Goal: Task Accomplishment & Management: Manage account settings

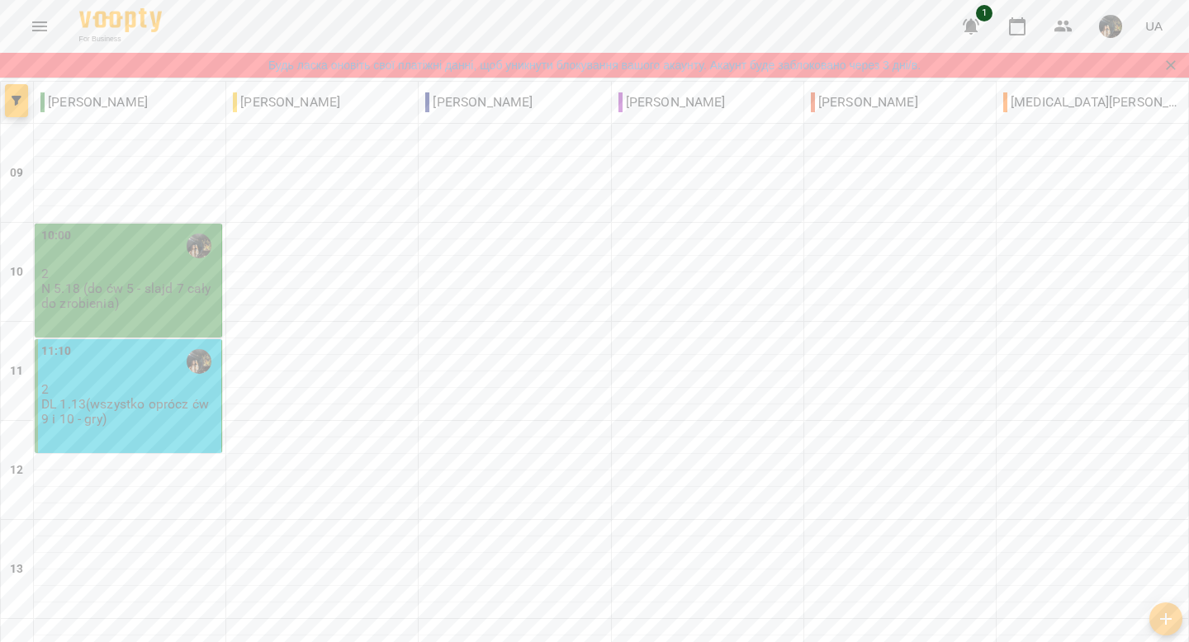
type input "**********"
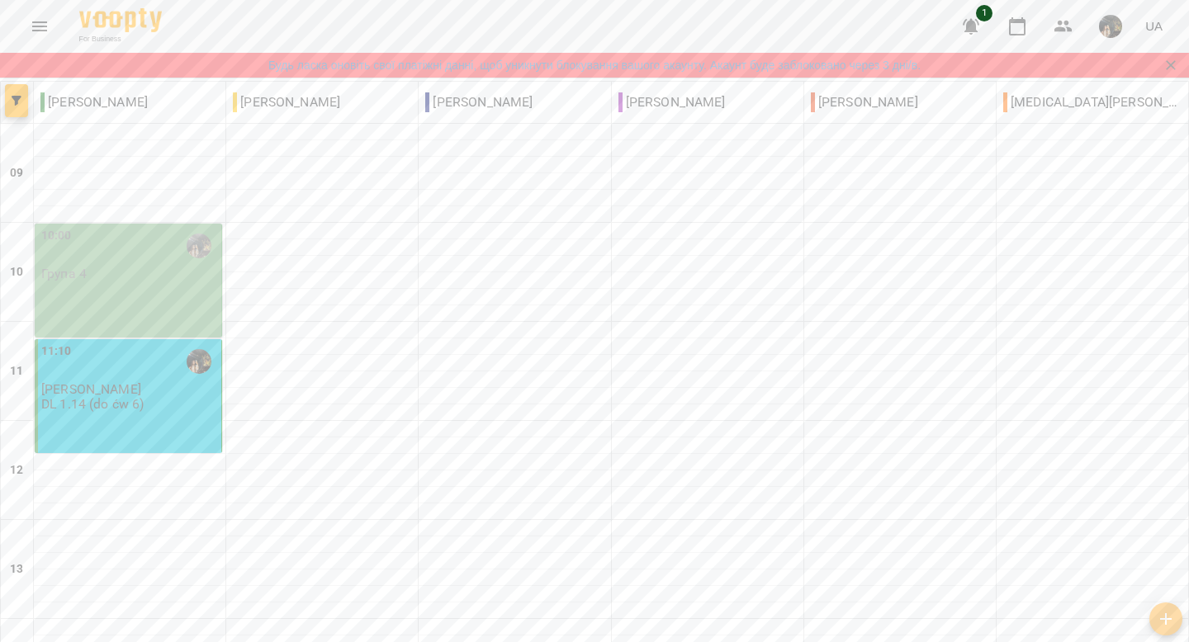
click at [153, 254] on div "10:00" at bounding box center [129, 246] width 177 height 38
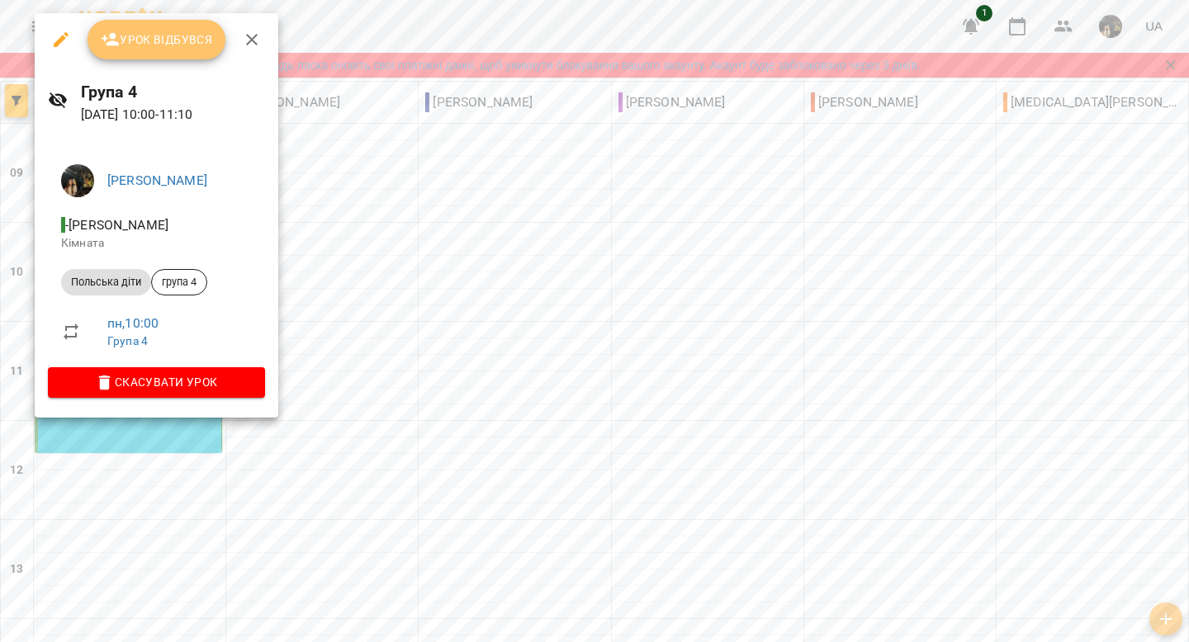
click at [129, 49] on span "Урок відбувся" at bounding box center [157, 40] width 112 height 20
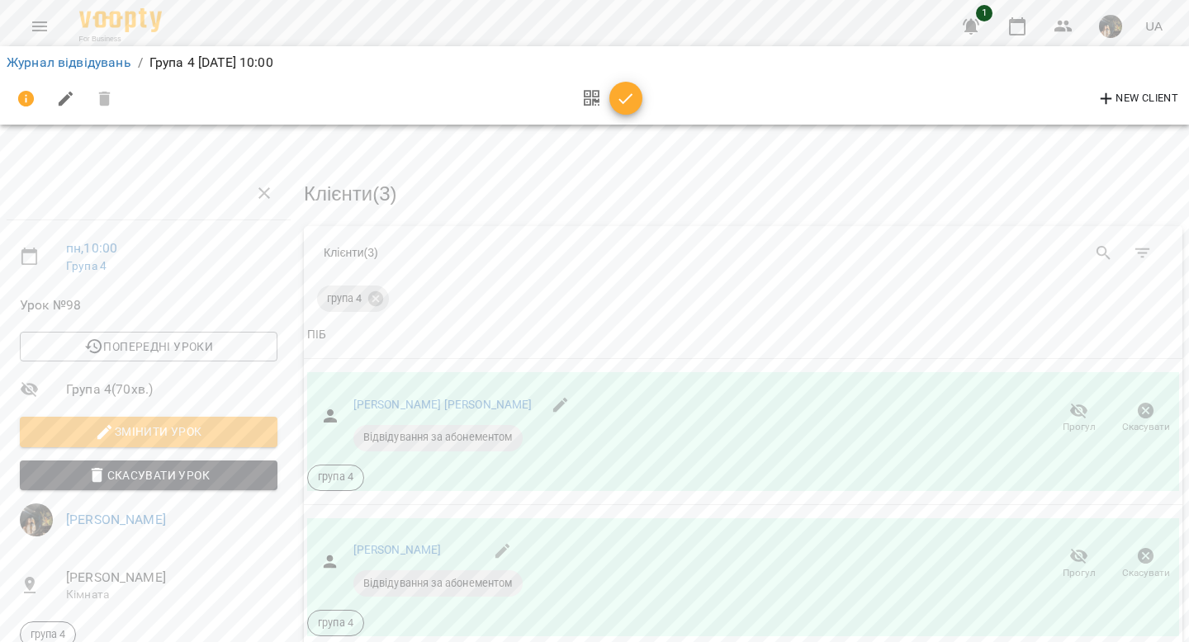
scroll to position [114, 0]
click at [655, 105] on div "New Client" at bounding box center [595, 99] width 1176 height 40
click at [629, 105] on icon "button" at bounding box center [626, 99] width 20 height 20
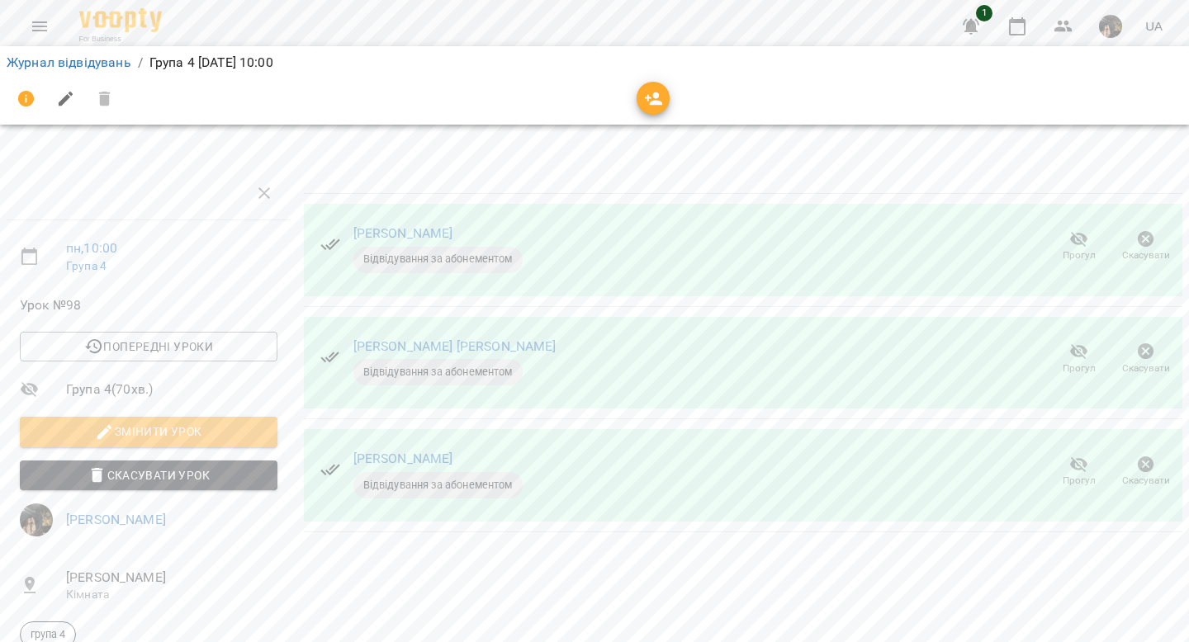
scroll to position [0, 0]
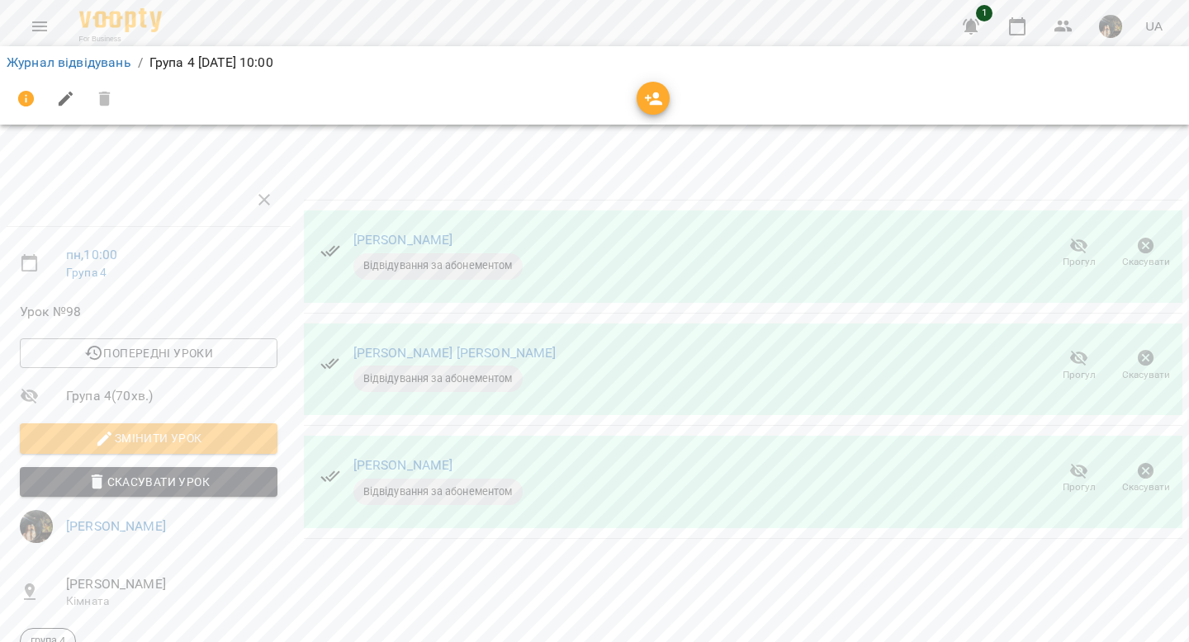
click at [1080, 242] on icon "button" at bounding box center [1079, 246] width 20 height 20
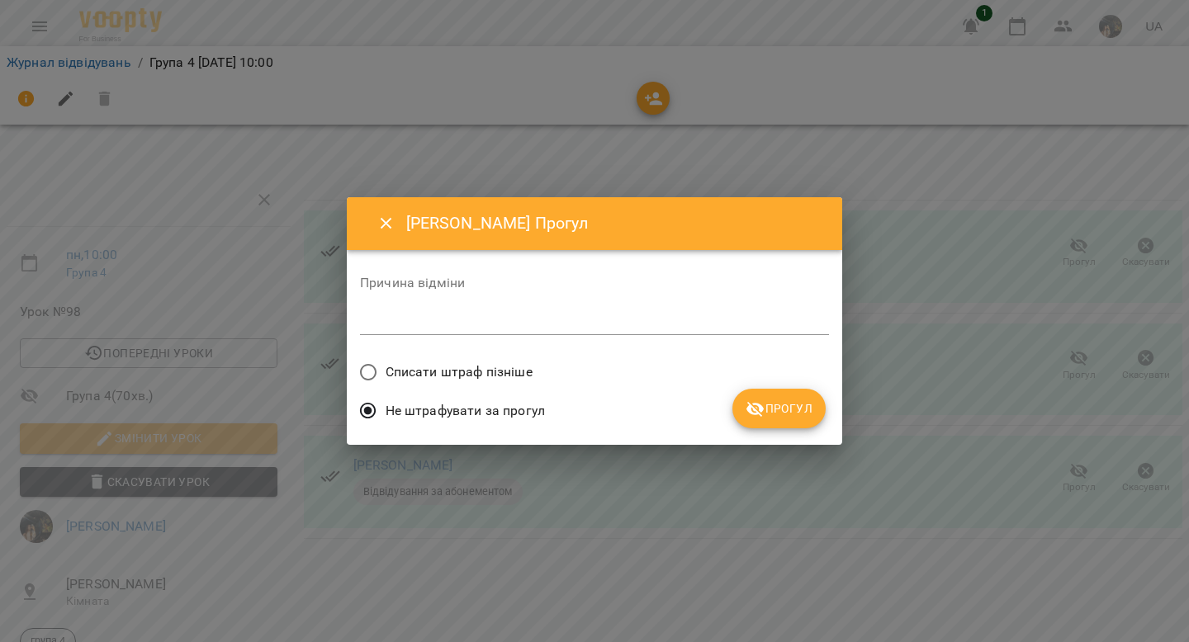
click at [797, 401] on span "Прогул" at bounding box center [778, 409] width 67 height 20
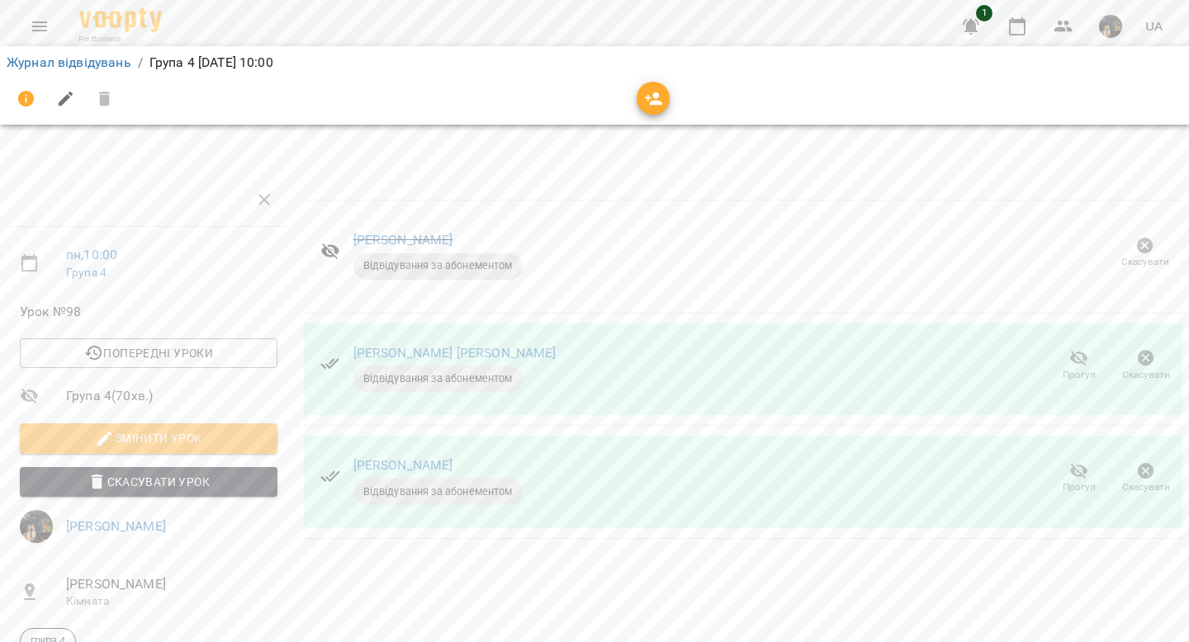
click at [166, 444] on span "Змінити урок" at bounding box center [148, 438] width 231 height 20
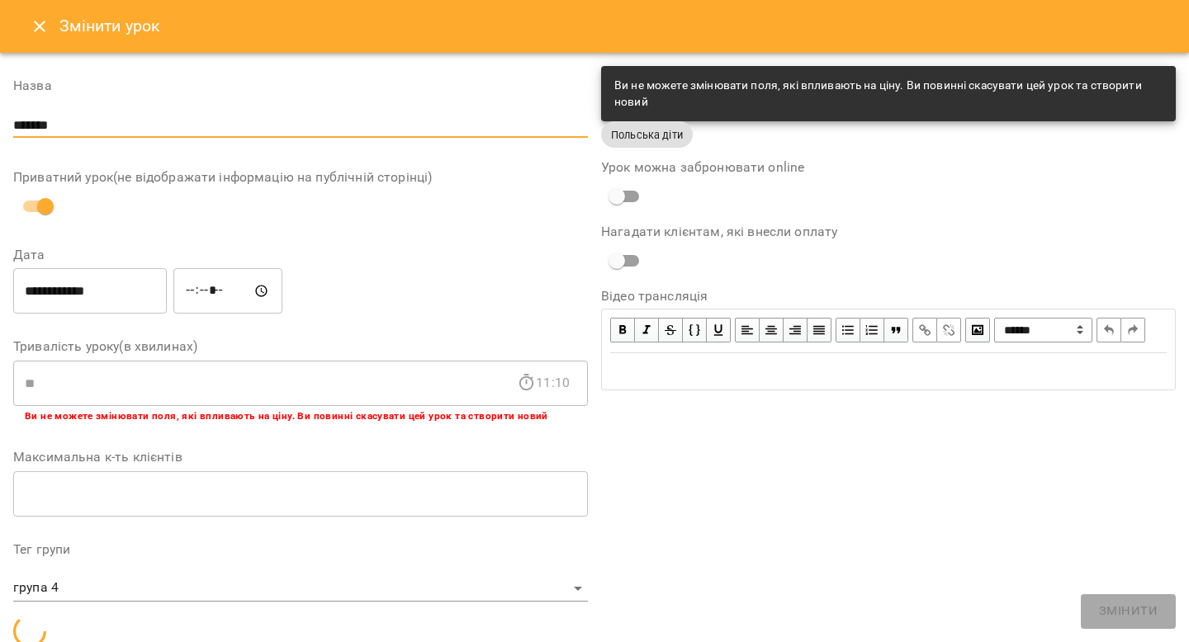
drag, startPoint x: 69, startPoint y: 122, endPoint x: 0, endPoint y: 110, distance: 70.4
click at [0, 110] on div "**********" at bounding box center [594, 544] width 1189 height 982
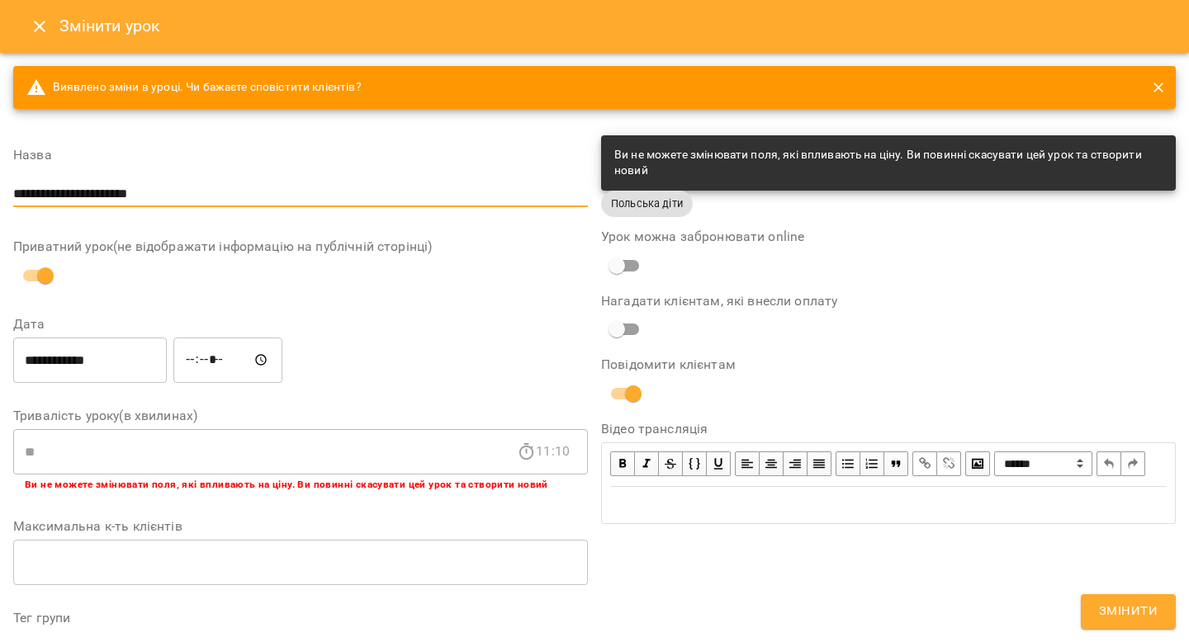
type input "**********"
click at [1095, 611] on button "Змінити" at bounding box center [1128, 611] width 95 height 35
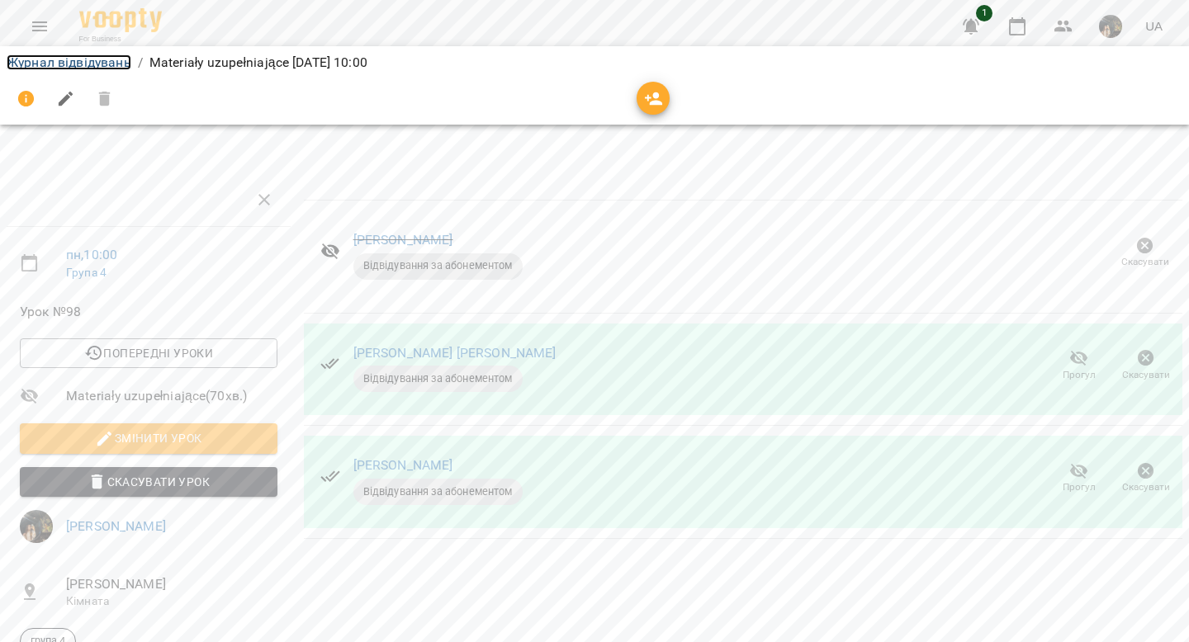
click at [95, 55] on link "Журнал відвідувань" at bounding box center [69, 62] width 125 height 16
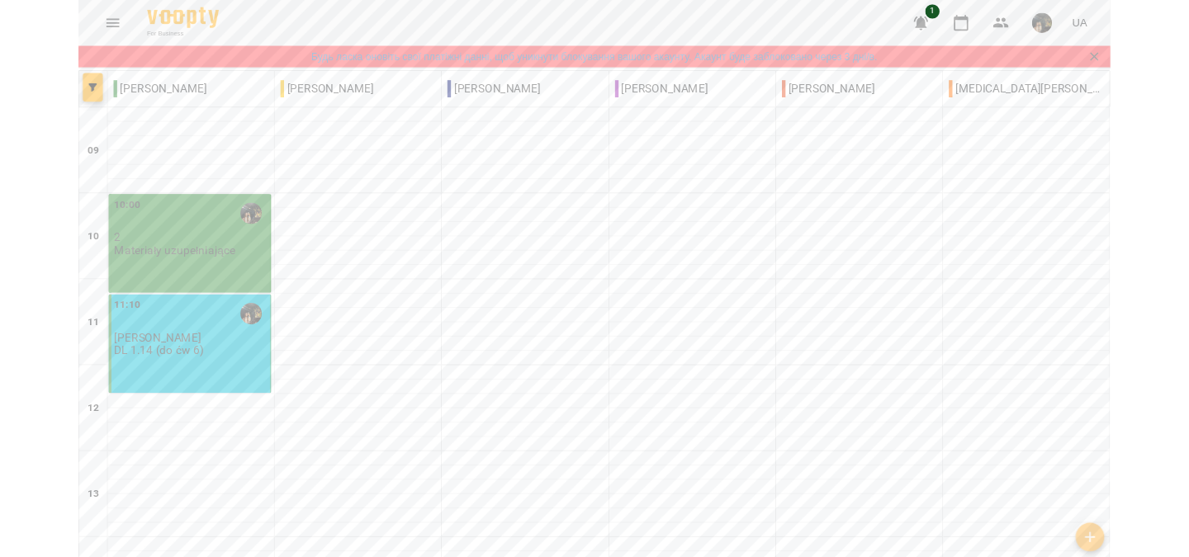
scroll to position [21, 0]
